Goal: Book appointment/travel/reservation

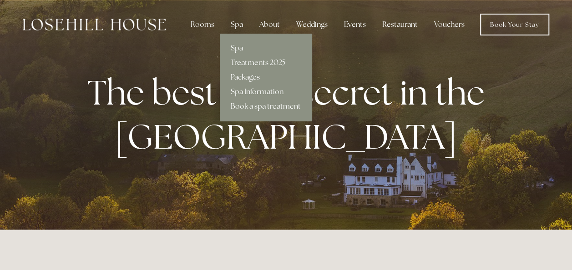
click at [245, 76] on link "Packages" at bounding box center [266, 77] width 92 height 15
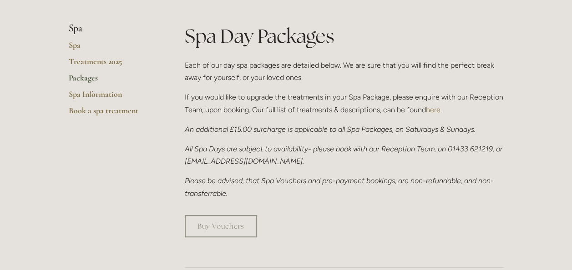
scroll to position [182, 0]
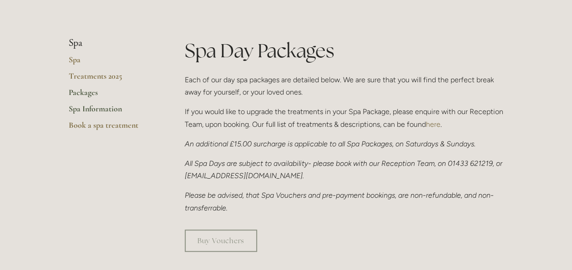
click at [113, 110] on link "Spa Information" at bounding box center [112, 112] width 87 height 16
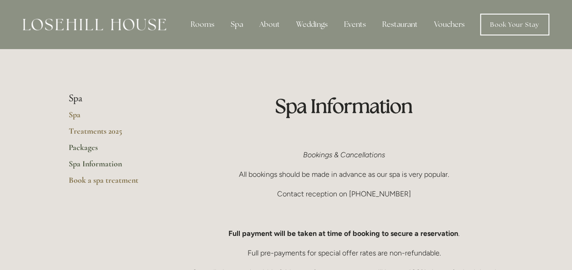
click at [91, 147] on link "Packages" at bounding box center [112, 150] width 87 height 16
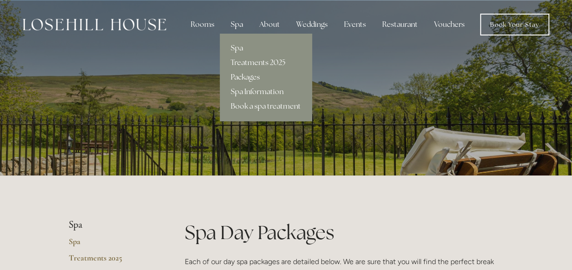
click at [250, 75] on link "Packages" at bounding box center [266, 77] width 92 height 15
click at [254, 75] on link "Packages" at bounding box center [266, 77] width 92 height 15
click at [244, 78] on link "Packages" at bounding box center [266, 77] width 92 height 15
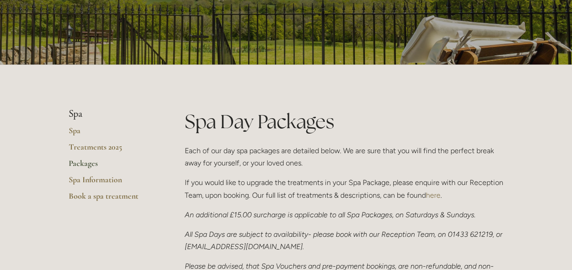
scroll to position [136, 0]
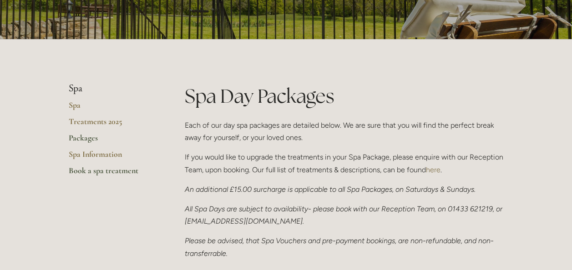
click at [99, 171] on link "Book a spa treatment" at bounding box center [112, 174] width 87 height 16
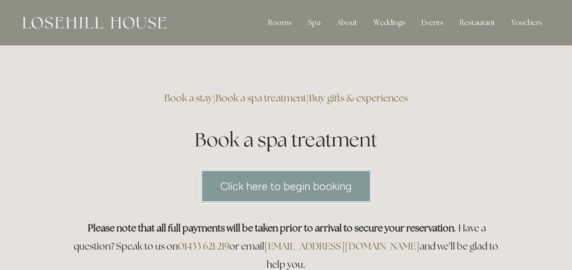
click at [267, 186] on link "Click here to begin booking" at bounding box center [286, 186] width 172 height 35
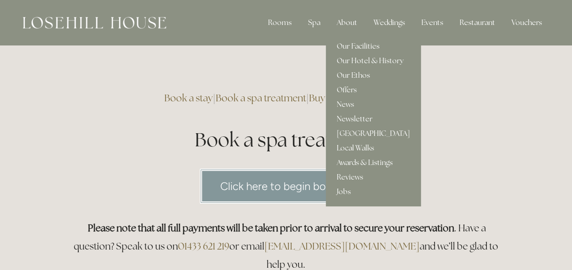
click at [358, 20] on div "About" at bounding box center [346, 23] width 35 height 18
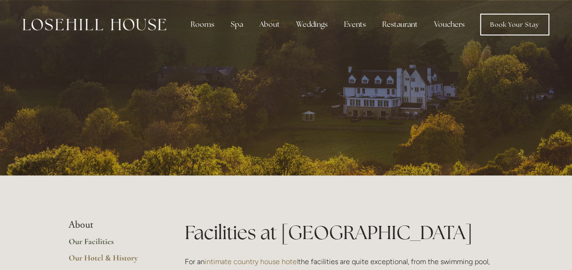
click at [93, 238] on link "Our Facilities" at bounding box center [112, 244] width 87 height 16
click at [452, 26] on link "Vouchers" at bounding box center [449, 24] width 45 height 18
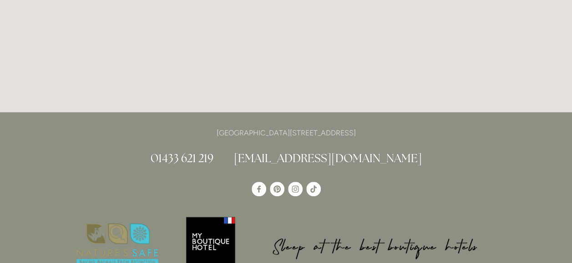
scroll to position [131, 0]
